Goal: Task Accomplishment & Management: Use online tool/utility

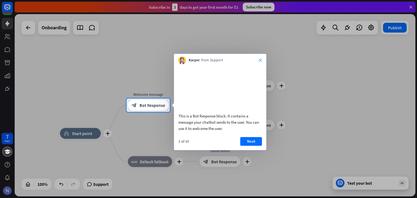
click at [260, 60] on icon "close" at bounding box center [260, 60] width 3 height 3
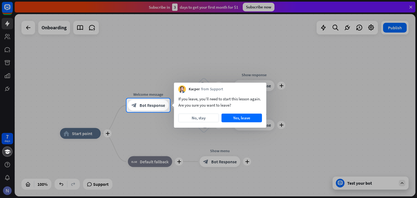
click at [411, 7] on div at bounding box center [208, 49] width 417 height 98
click at [28, 29] on div at bounding box center [208, 49] width 417 height 98
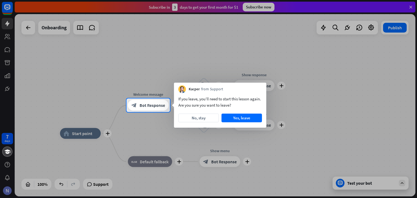
click at [28, 29] on div at bounding box center [208, 49] width 417 height 98
click at [366, 183] on div at bounding box center [208, 155] width 417 height 86
click at [411, 5] on div at bounding box center [208, 49] width 417 height 98
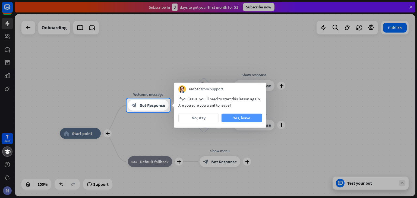
click at [241, 117] on button "Yes, leave" at bounding box center [241, 118] width 40 height 9
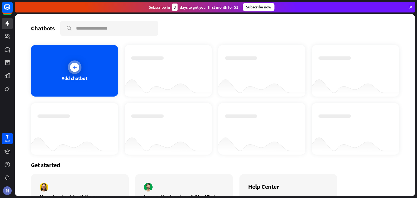
click at [106, 77] on div "Add chatbot" at bounding box center [74, 71] width 87 height 52
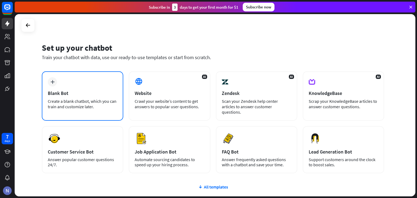
click at [104, 86] on div "plus Blank Bot Create a blank chatbot, which you can train and customize later." at bounding box center [82, 95] width 81 height 49
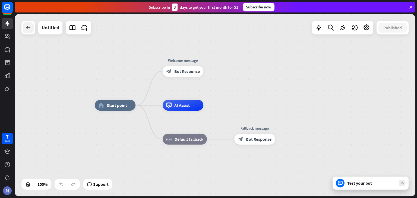
click at [29, 26] on icon at bounding box center [28, 27] width 7 height 7
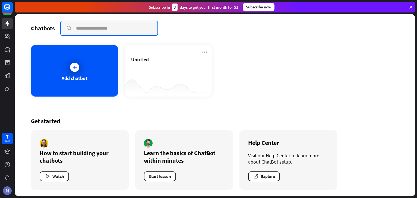
click at [90, 29] on input "text" at bounding box center [109, 28] width 97 height 14
type input "*"
type input "**********"
click at [67, 28] on input "**********" at bounding box center [109, 28] width 97 height 14
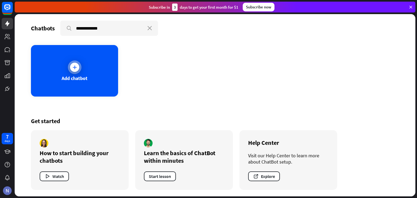
click at [90, 63] on div "Add chatbot" at bounding box center [74, 71] width 87 height 52
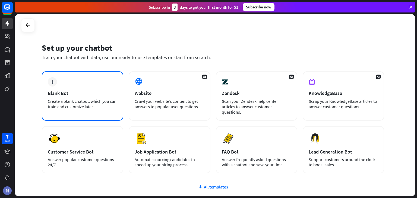
click at [79, 91] on div "Blank Bot" at bounding box center [82, 93] width 69 height 6
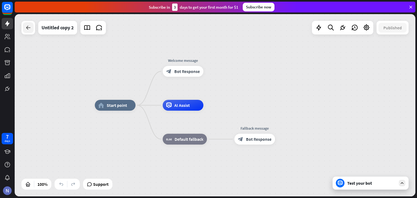
click at [28, 28] on icon at bounding box center [28, 27] width 7 height 7
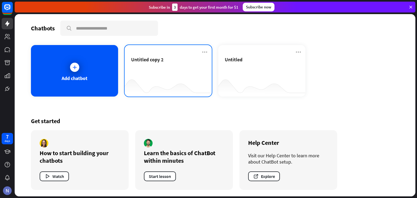
click at [160, 74] on div "Untitled copy 2" at bounding box center [168, 65] width 74 height 19
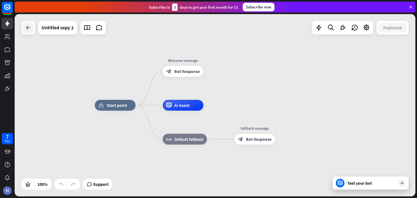
click at [31, 27] on icon at bounding box center [28, 27] width 7 height 7
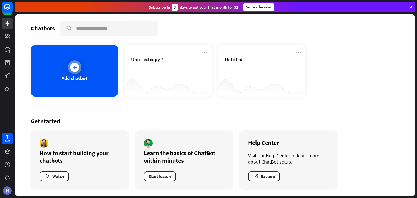
click at [99, 57] on div "Add chatbot" at bounding box center [74, 71] width 87 height 52
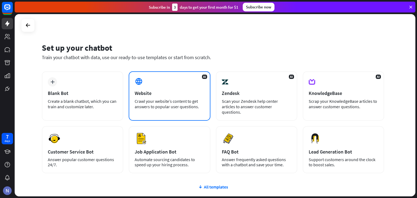
scroll to position [36, 0]
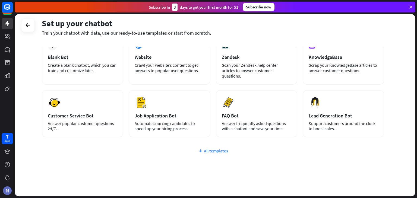
click at [204, 148] on div "All templates" at bounding box center [213, 150] width 342 height 5
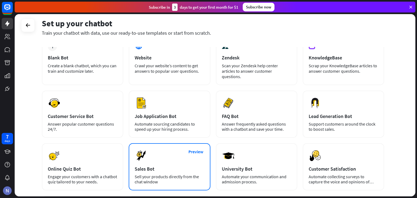
scroll to position [0, 0]
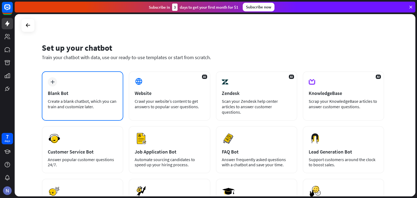
click at [93, 100] on div "Create a blank chatbot, which you can train and customize later." at bounding box center [82, 103] width 69 height 11
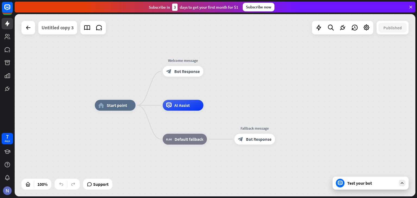
click at [62, 31] on div "Untitled copy 3" at bounding box center [58, 28] width 32 height 14
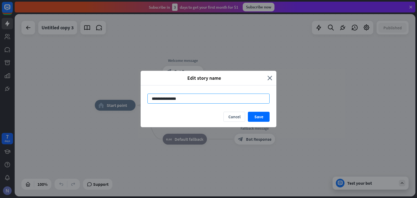
click at [183, 99] on input "**********" at bounding box center [208, 99] width 122 height 10
type input "*"
type input "**"
click at [255, 115] on button "Save" at bounding box center [259, 117] width 22 height 10
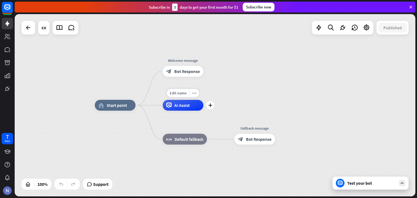
click at [196, 109] on div "AI Assist" at bounding box center [183, 105] width 41 height 11
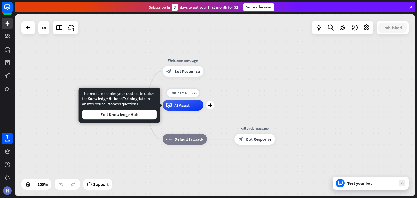
click at [177, 109] on div "AI Assist" at bounding box center [183, 105] width 41 height 11
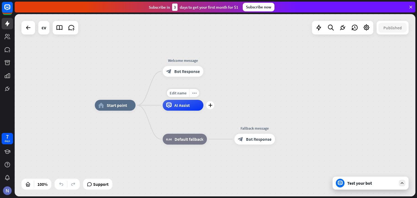
click at [181, 108] on span "AI Assist" at bounding box center [181, 105] width 15 height 5
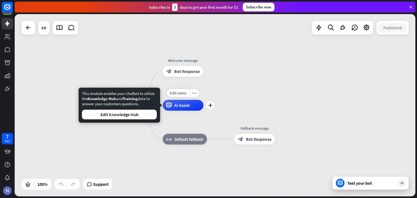
click at [181, 108] on span "AI Assist" at bounding box center [181, 105] width 15 height 5
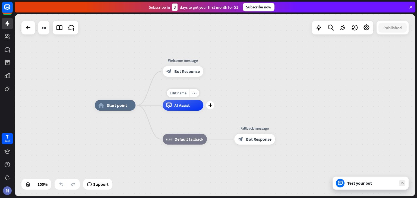
click at [181, 108] on span "AI Assist" at bounding box center [181, 105] width 15 height 5
click at [209, 105] on icon "plus" at bounding box center [210, 105] width 4 height 4
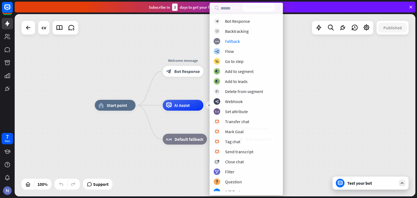
click at [183, 35] on div "home_2 Start point Welcome message block_bot_response Bot Response plus AI Assi…" at bounding box center [215, 105] width 400 height 182
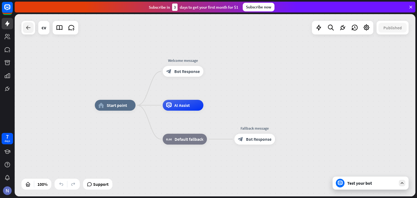
click at [23, 27] on div at bounding box center [28, 27] width 11 height 11
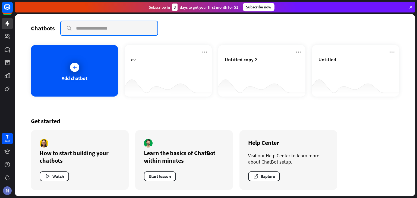
click at [85, 24] on input "text" at bounding box center [109, 28] width 97 height 14
type input "**"
click at [69, 31] on input "**" at bounding box center [109, 28] width 97 height 14
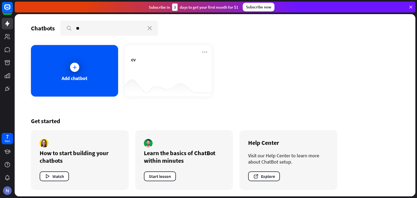
click at [266, 11] on div "Subscribe now" at bounding box center [259, 7] width 32 height 9
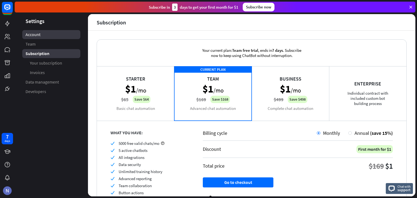
click at [60, 33] on link "Account" at bounding box center [51, 34] width 58 height 9
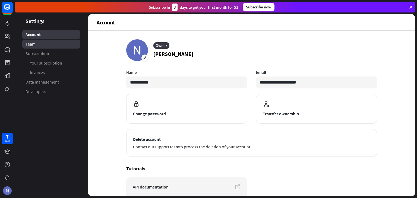
click at [26, 46] on span "Team" at bounding box center [31, 44] width 10 height 6
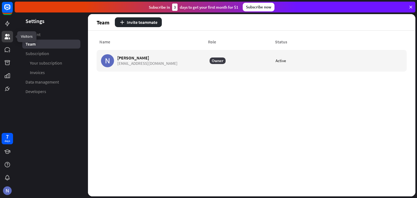
click at [9, 39] on icon at bounding box center [7, 36] width 7 height 7
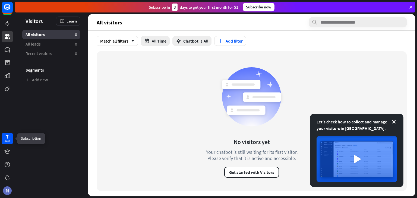
click at [7, 137] on div "7" at bounding box center [7, 136] width 3 height 5
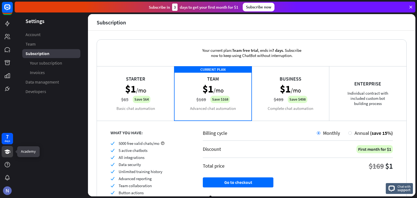
click at [8, 152] on icon at bounding box center [7, 152] width 6 height 4
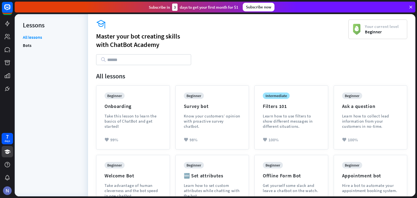
click at [411, 6] on icon at bounding box center [410, 7] width 5 height 5
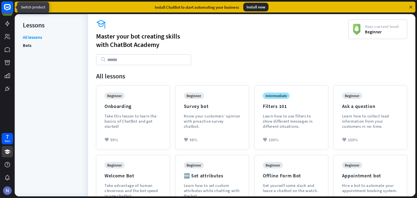
click at [8, 8] on rect at bounding box center [7, 7] width 12 height 12
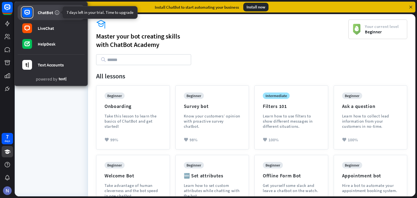
click at [58, 11] on icon at bounding box center [56, 12] width 5 height 5
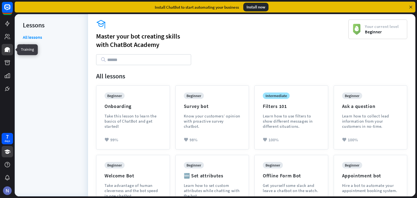
click at [8, 45] on link at bounding box center [7, 49] width 11 height 11
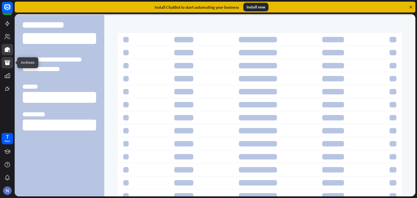
click at [9, 62] on icon at bounding box center [7, 62] width 5 height 5
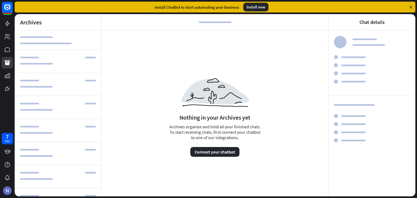
click at [53, 23] on div "Archives" at bounding box center [58, 22] width 87 height 16
click at [6, 35] on icon at bounding box center [7, 36] width 5 height 5
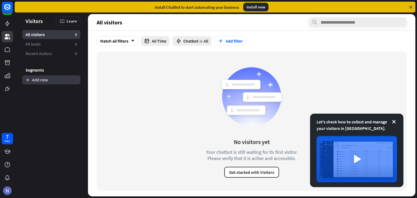
click at [39, 75] on link "Add new" at bounding box center [51, 79] width 58 height 9
click at [9, 151] on icon at bounding box center [7, 152] width 6 height 4
